Goal: Use online tool/utility: Utilize a website feature to perform a specific function

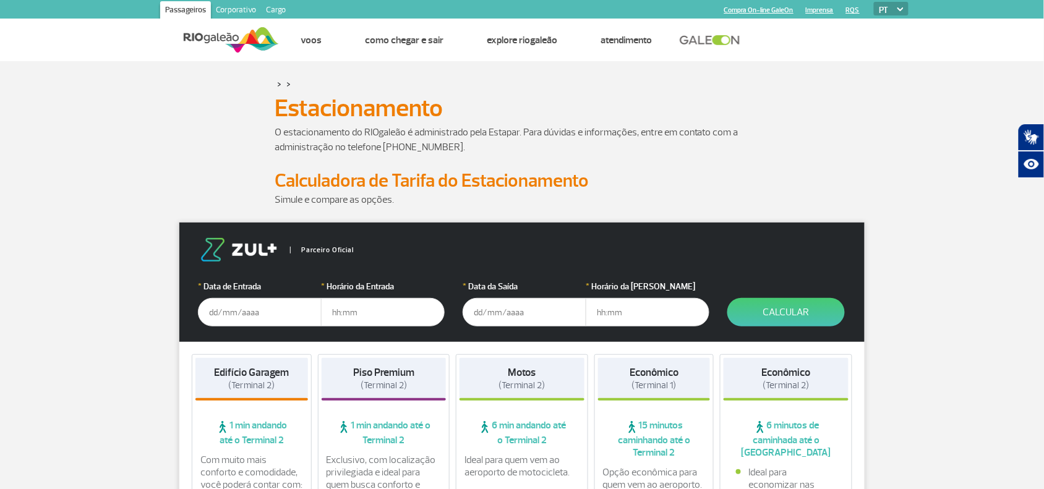
click at [228, 311] on input "text" at bounding box center [260, 312] width 124 height 28
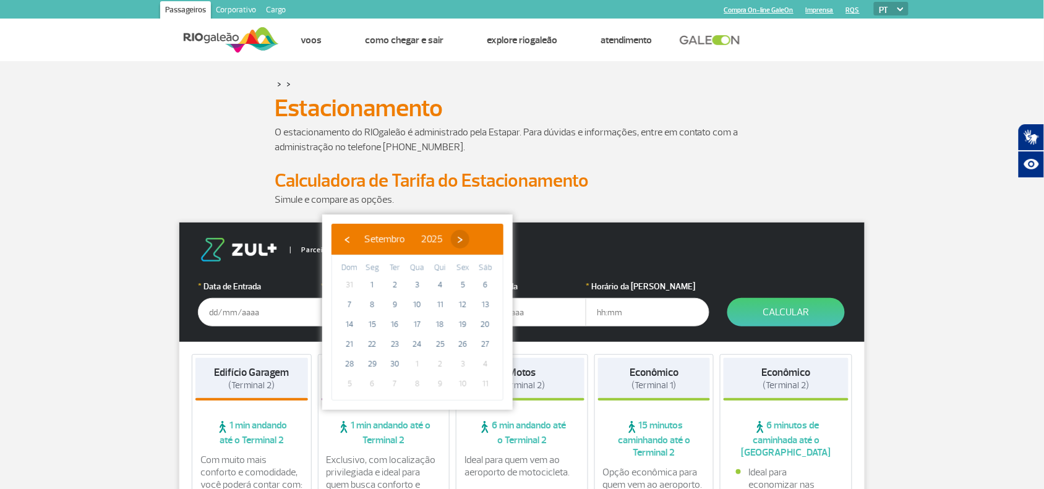
click at [470, 238] on span "›" at bounding box center [460, 239] width 19 height 19
click at [488, 321] on span "18" at bounding box center [486, 325] width 20 height 20
type input "[DATE]"
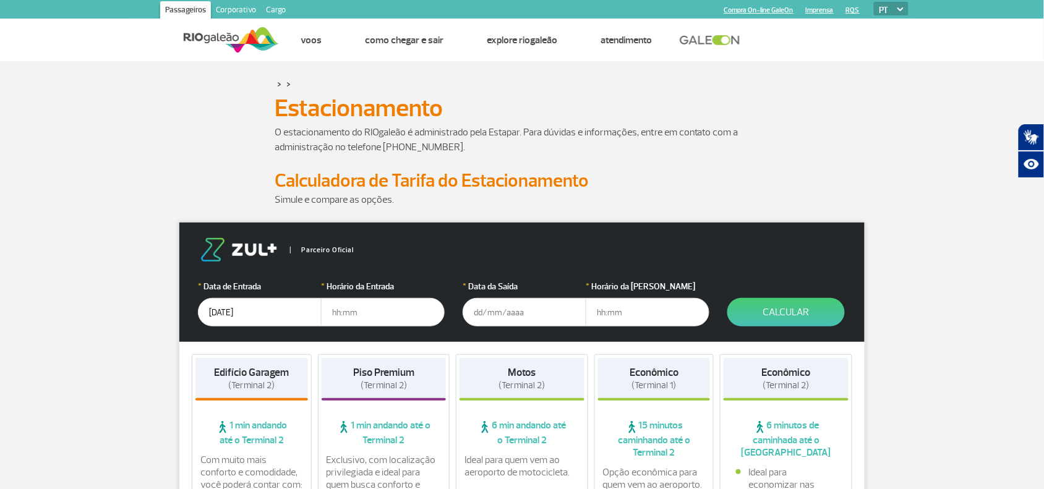
click at [359, 311] on input "text" at bounding box center [383, 312] width 124 height 28
type input "09:00"
click at [476, 309] on input "text" at bounding box center [525, 312] width 124 height 28
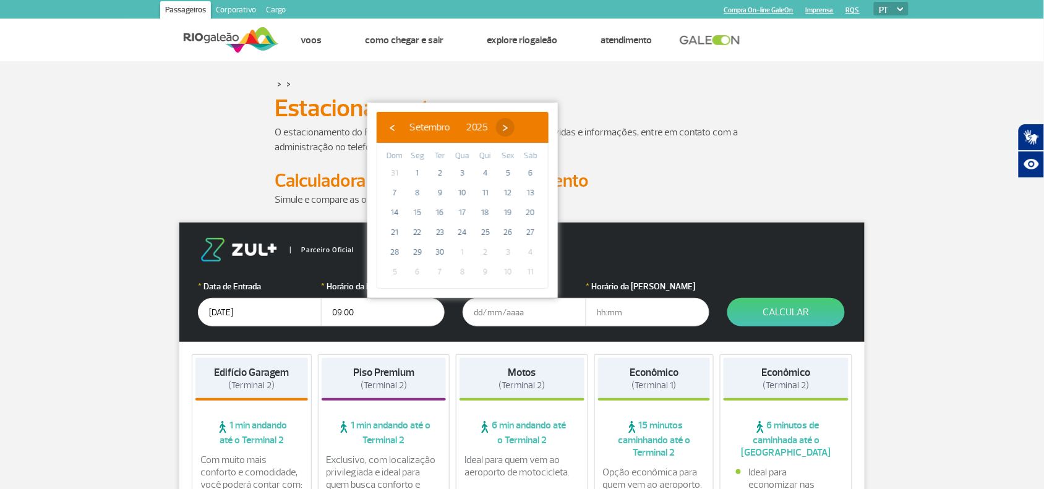
click at [515, 123] on span "›" at bounding box center [505, 127] width 19 height 19
click at [529, 215] on span "18" at bounding box center [531, 213] width 20 height 20
type input "[DATE]"
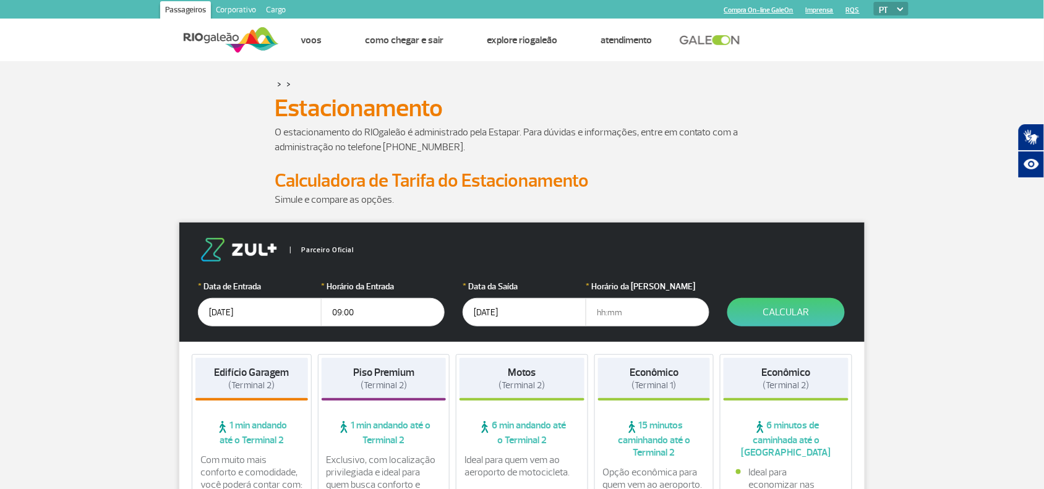
click at [611, 320] on input "text" at bounding box center [648, 312] width 124 height 28
type input "23:30"
click at [778, 314] on button "Calcular" at bounding box center [787, 312] width 118 height 28
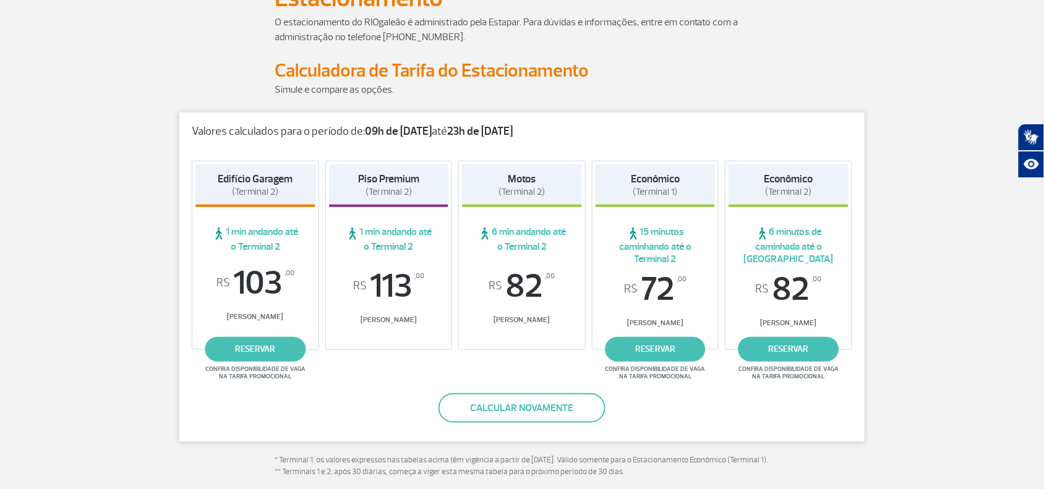
scroll to position [155, 0]
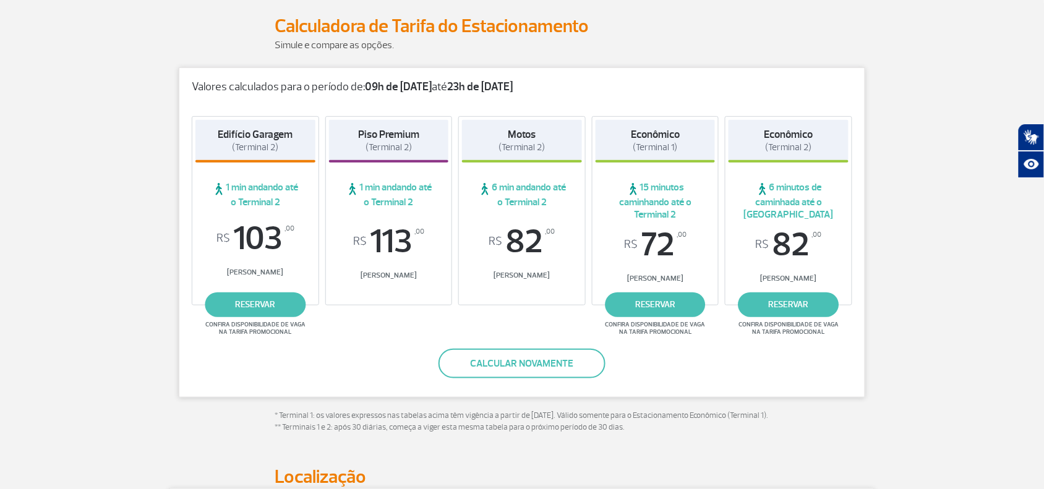
click at [872, 202] on div "Valores calculados para o período de: 09h de [DATE] até 23h de [DATE] Edifício …" at bounding box center [522, 261] width 705 height 389
